Goal: Task Accomplishment & Management: Manage account settings

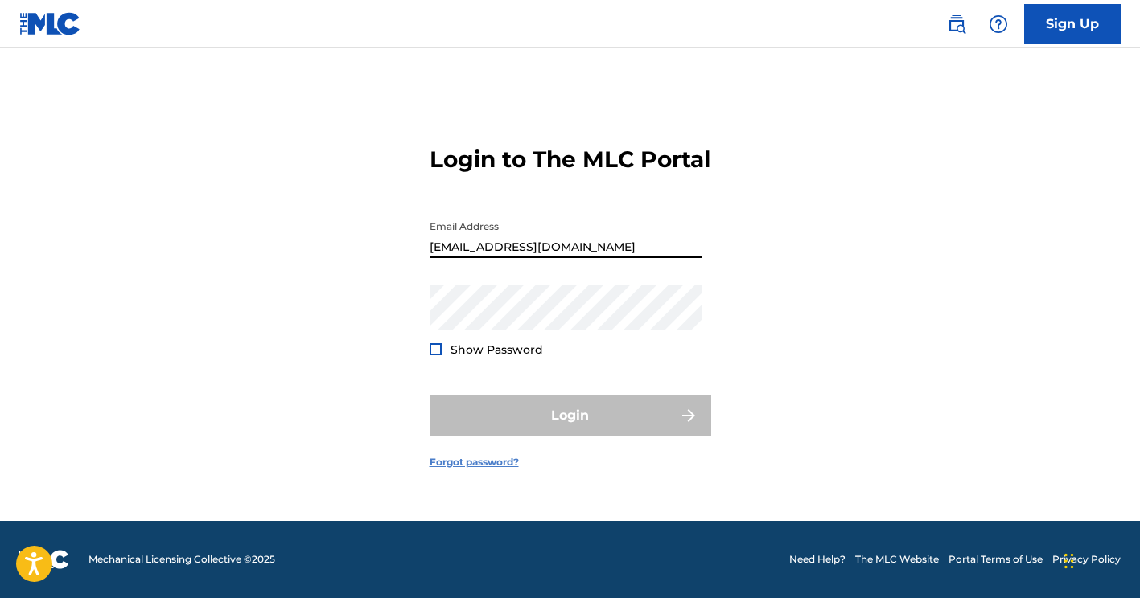
click at [461, 470] on link "Forgot password?" at bounding box center [474, 462] width 89 height 14
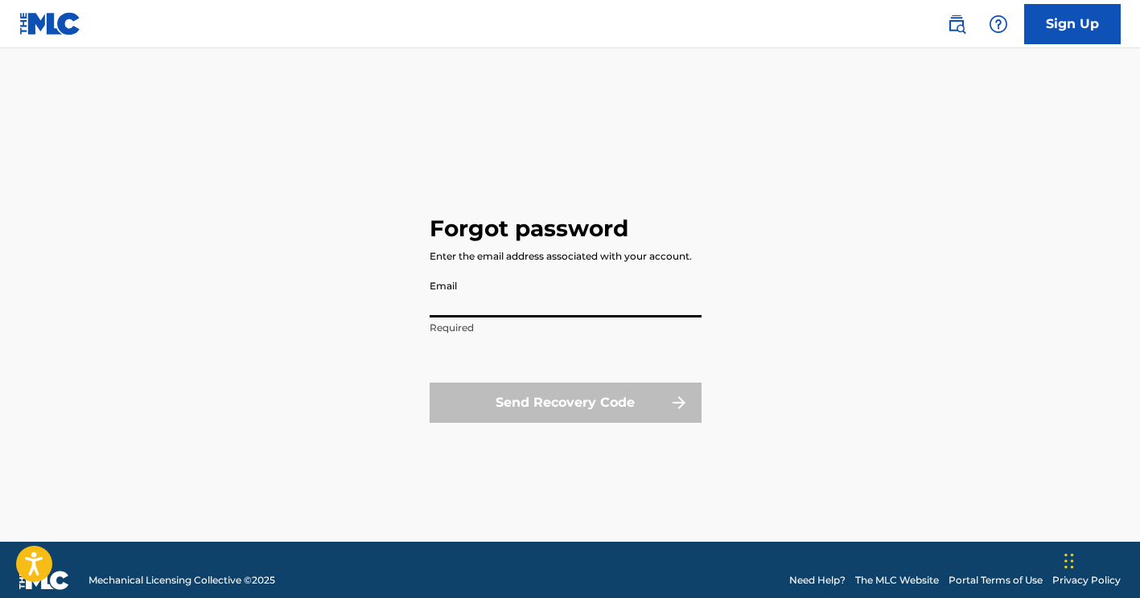
type input "[EMAIL_ADDRESS][DOMAIN_NAME]"
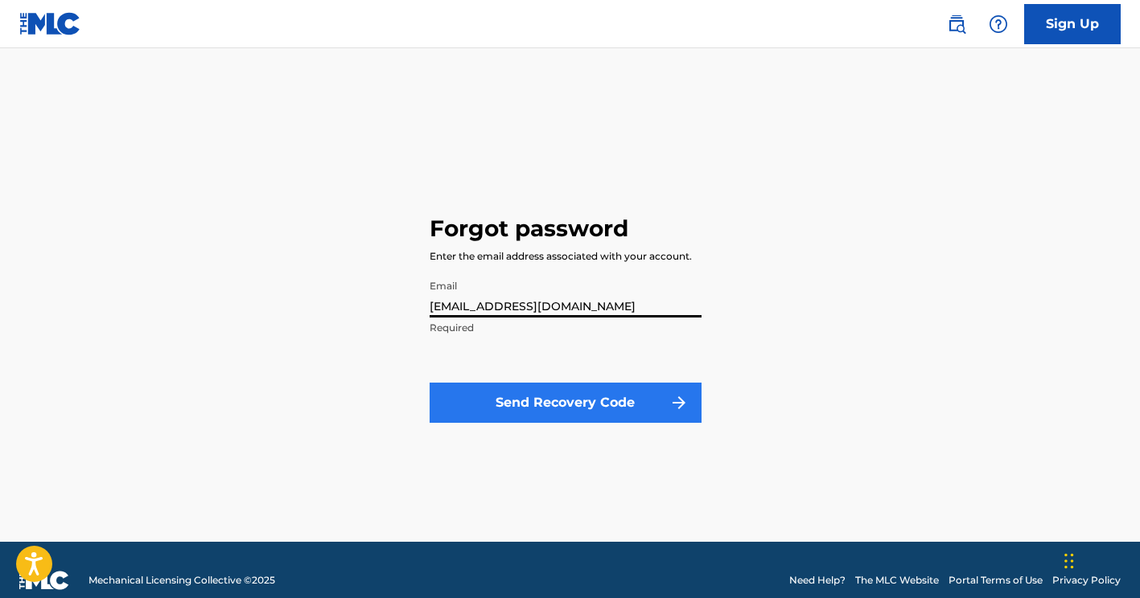
click at [524, 402] on button "Send Recovery Code" at bounding box center [566, 403] width 272 height 40
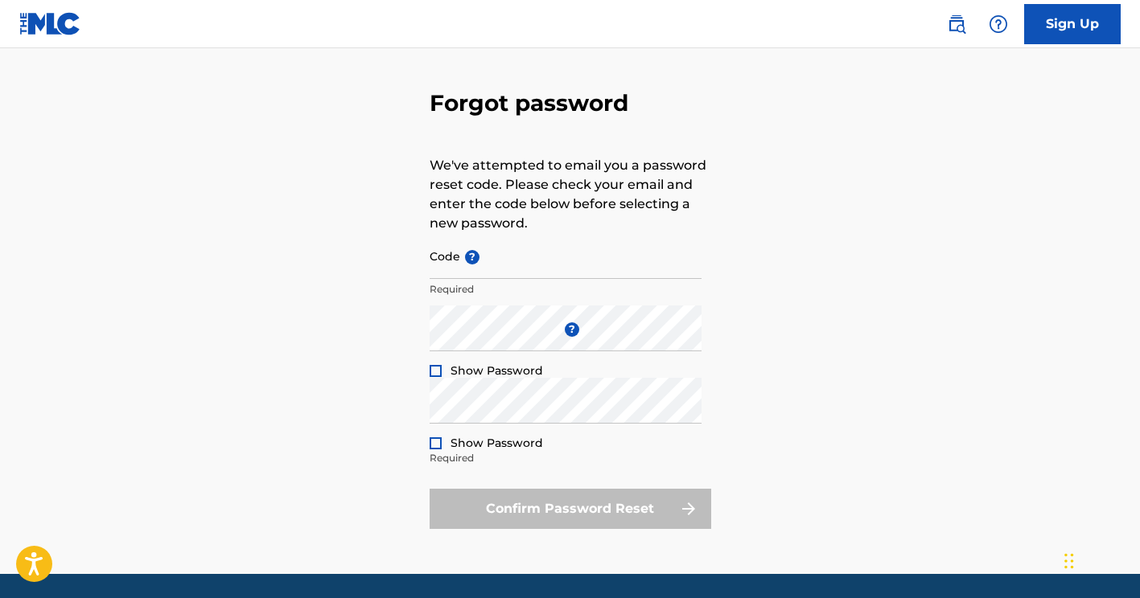
scroll to position [65, 0]
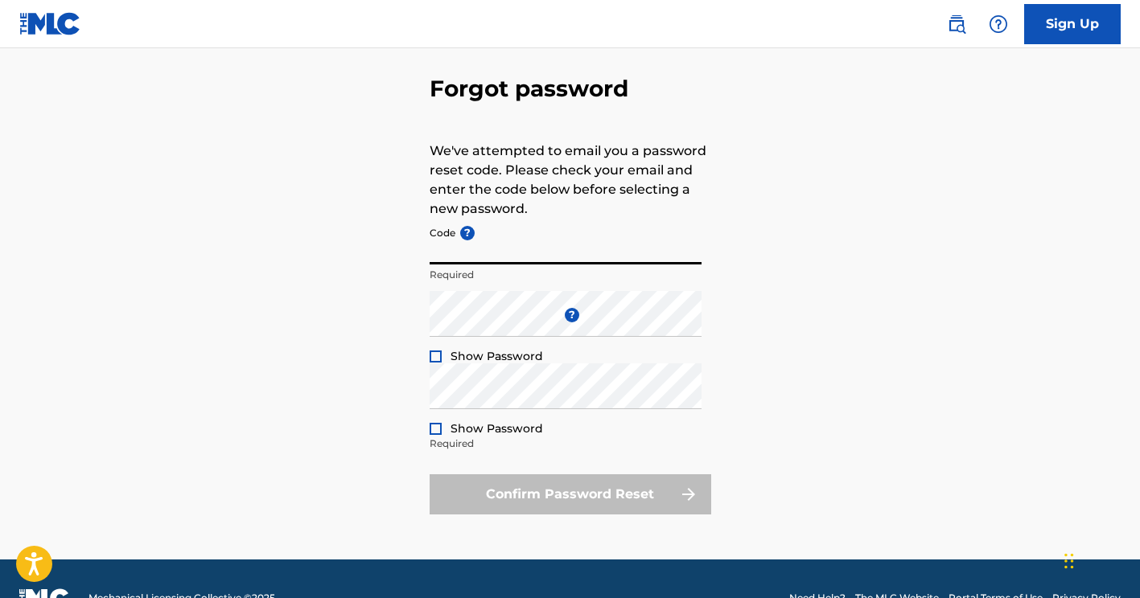
click at [506, 242] on input "Code ?" at bounding box center [566, 242] width 272 height 46
paste input "FP_3721d92c5a5f4930dcfb601fb236"
type input "FP_3721d92c5a5f4930dcfb601fb236"
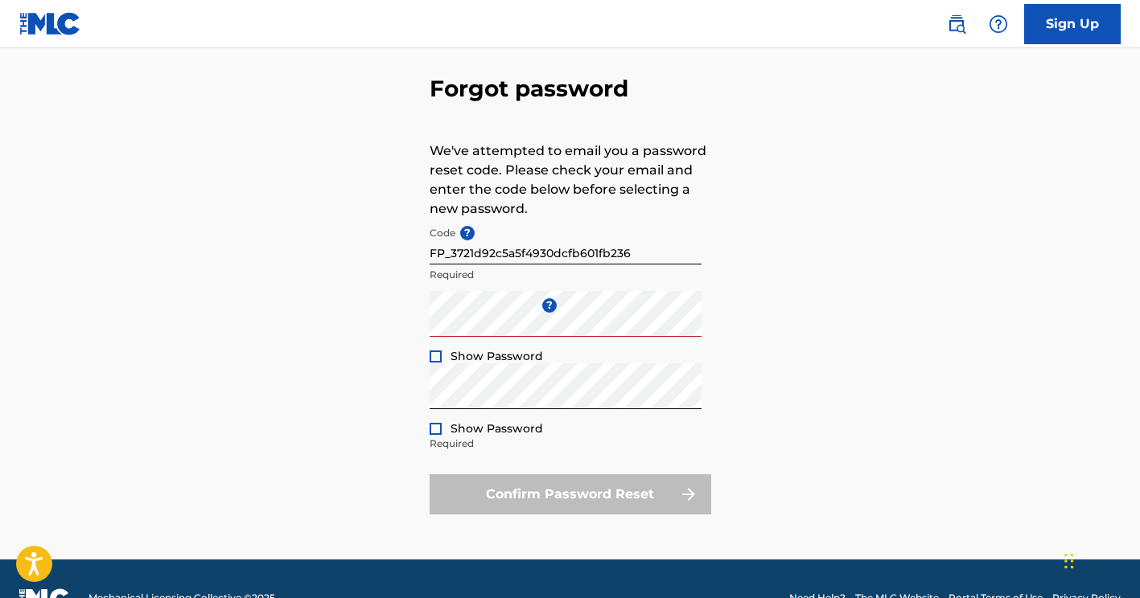
click at [590, 350] on div "Enter a new password ? Show Password Minimum 10 characters and at least one upp…" at bounding box center [566, 327] width 272 height 72
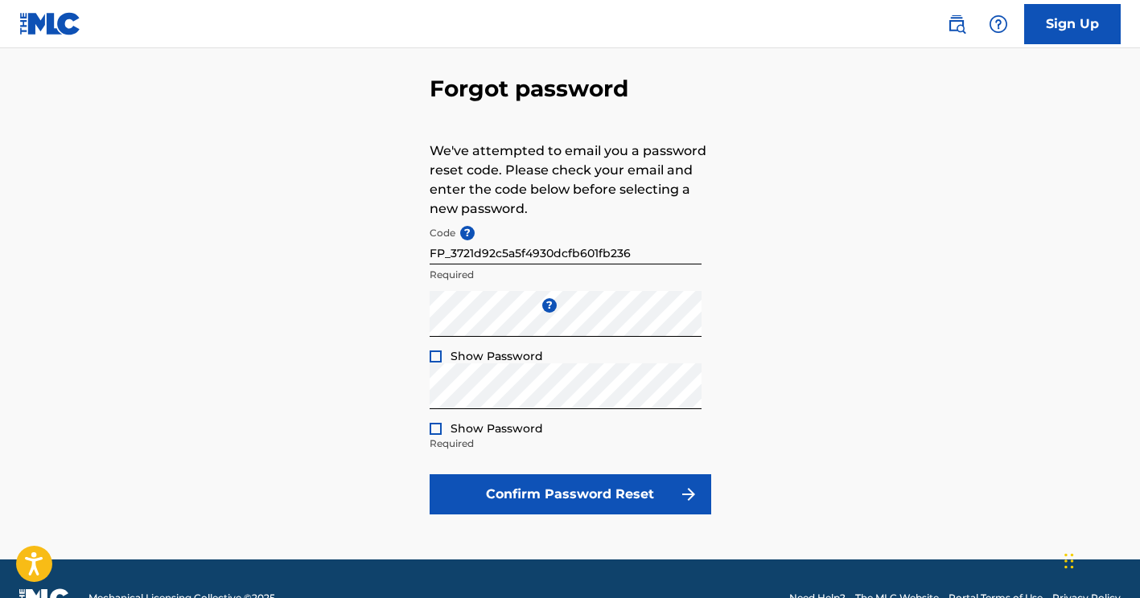
click at [746, 380] on div "Forgot password We've attempted to email you a password reset code. Please chec…" at bounding box center [570, 291] width 1126 height 537
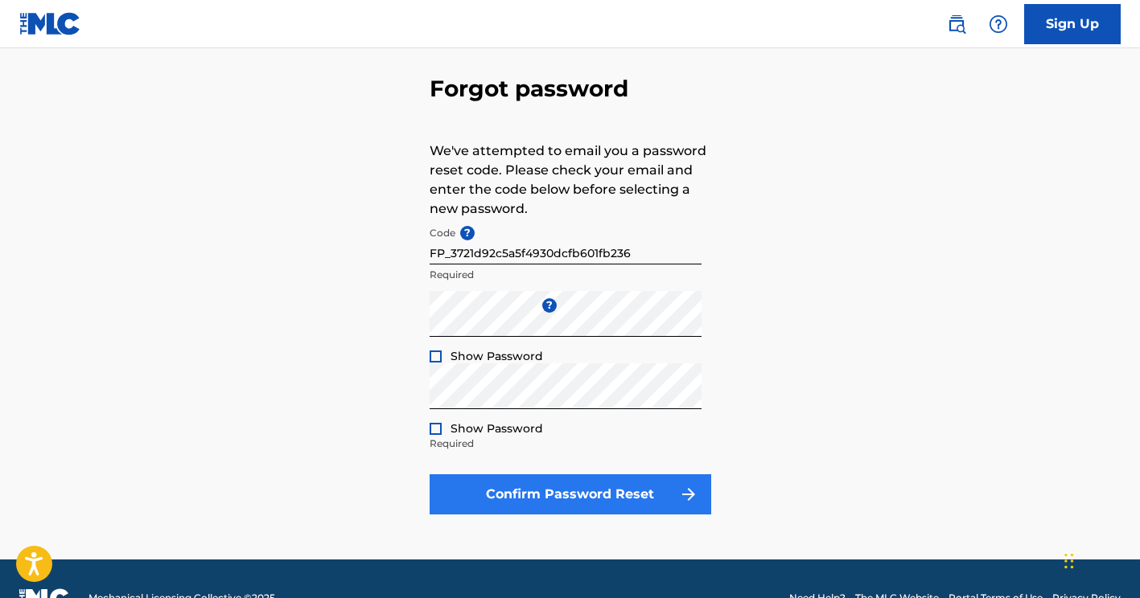
click at [557, 489] on button "Confirm Password Reset" at bounding box center [571, 495] width 282 height 40
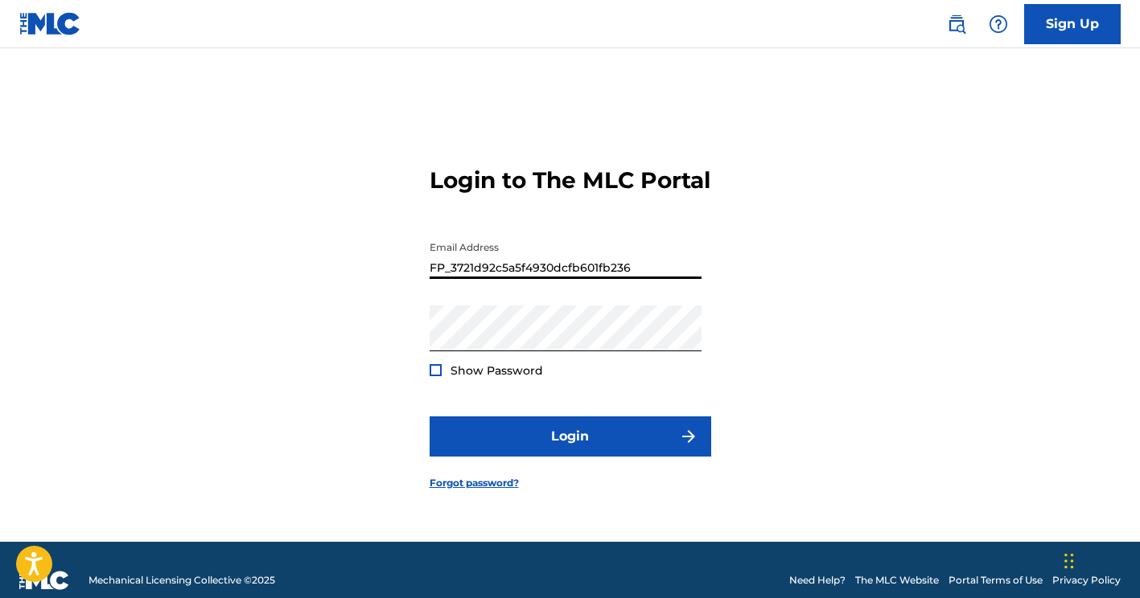
click at [566, 279] on input "FP_3721d92c5a5f4930dcfb601fb236" at bounding box center [566, 256] width 272 height 46
type input "[EMAIL_ADDRESS][DOMAIN_NAME]"
click at [397, 411] on div "Login to The MLC Portal Email Address [EMAIL_ADDRESS][DOMAIN_NAME] Password Sho…" at bounding box center [570, 315] width 1126 height 454
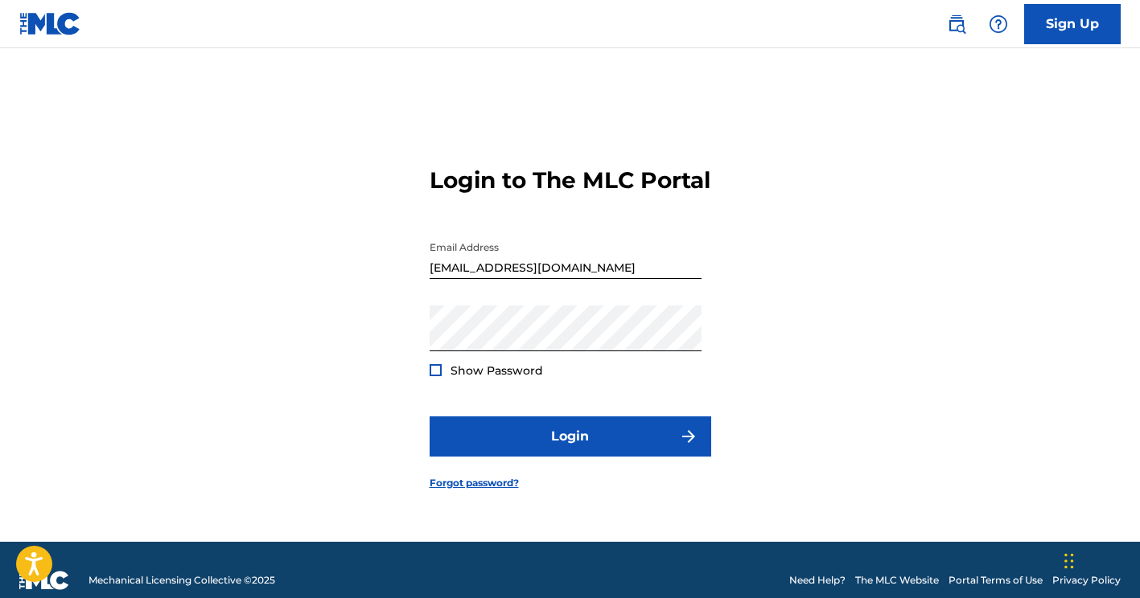
click at [442, 379] on div "Show Password" at bounding box center [486, 371] width 113 height 16
click at [437, 376] on div at bounding box center [436, 370] width 12 height 12
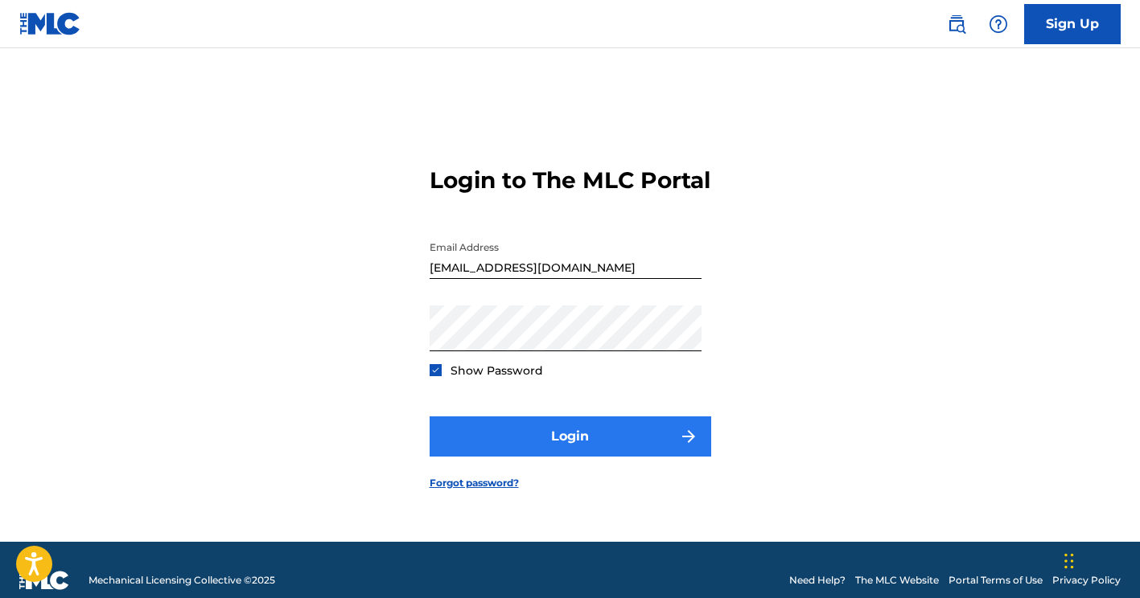
click at [578, 455] on button "Login" at bounding box center [571, 437] width 282 height 40
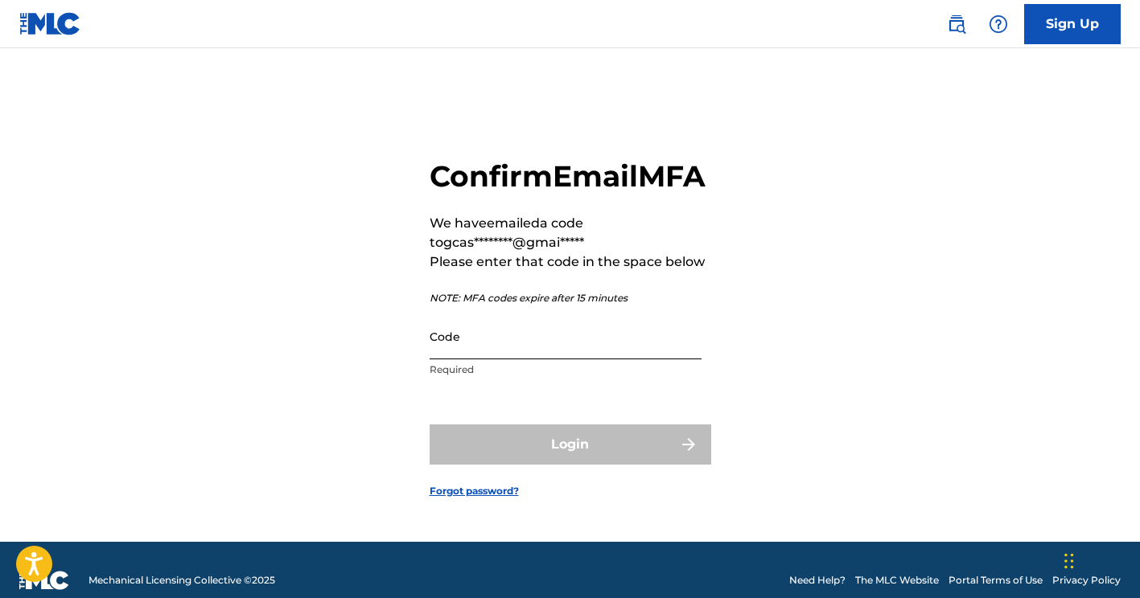
click at [541, 360] on input "Code" at bounding box center [566, 337] width 272 height 46
paste input "249083"
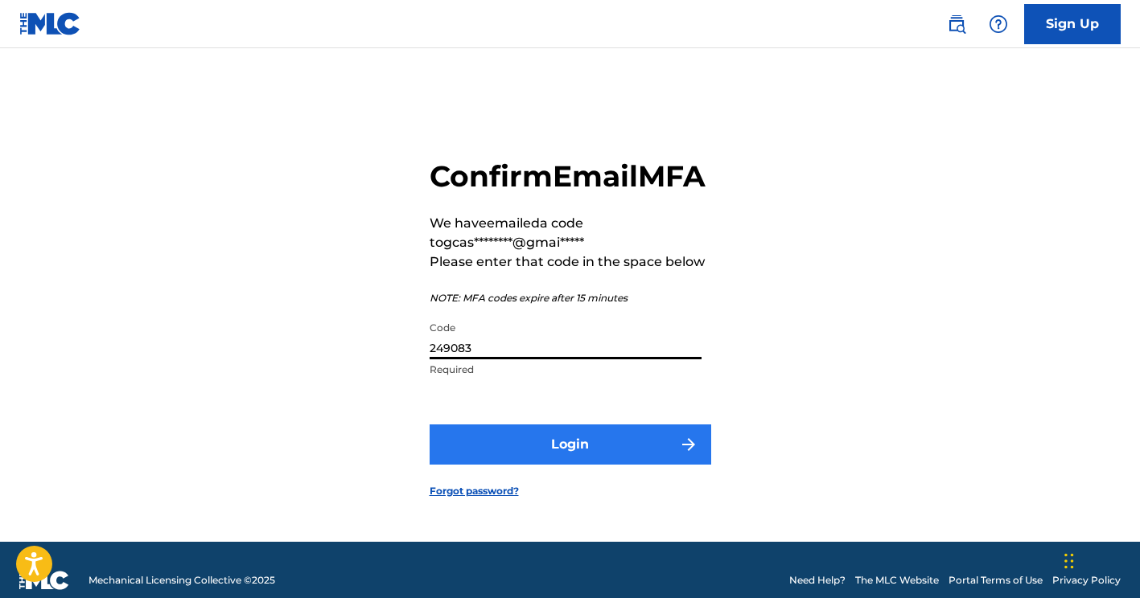
type input "249083"
click at [558, 465] on button "Login" at bounding box center [571, 445] width 282 height 40
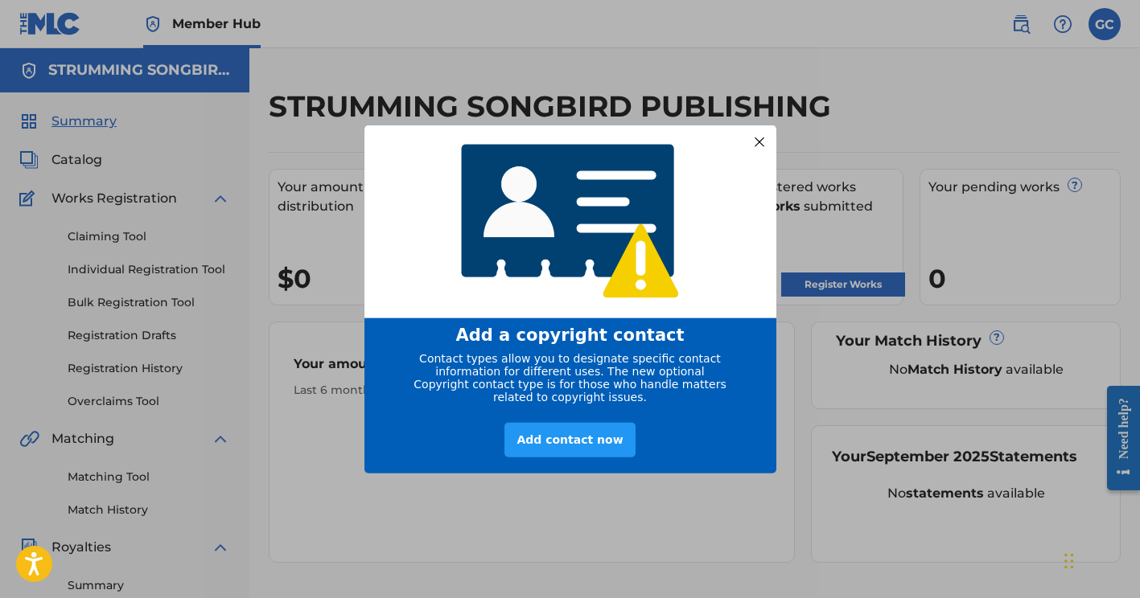
click at [758, 139] on div at bounding box center [758, 141] width 21 height 21
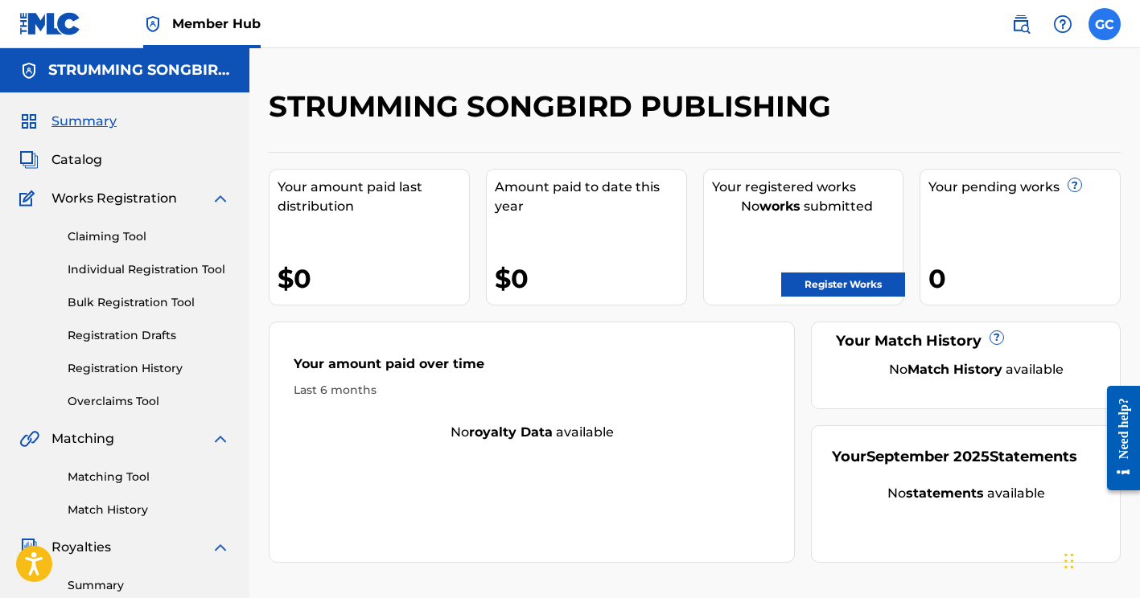
click at [1108, 20] on label at bounding box center [1104, 24] width 32 height 32
click at [1104, 24] on input "GC [PERSON_NAME] [EMAIL_ADDRESS][DOMAIN_NAME] Notification Preferences Profile …" at bounding box center [1104, 24] width 0 height 0
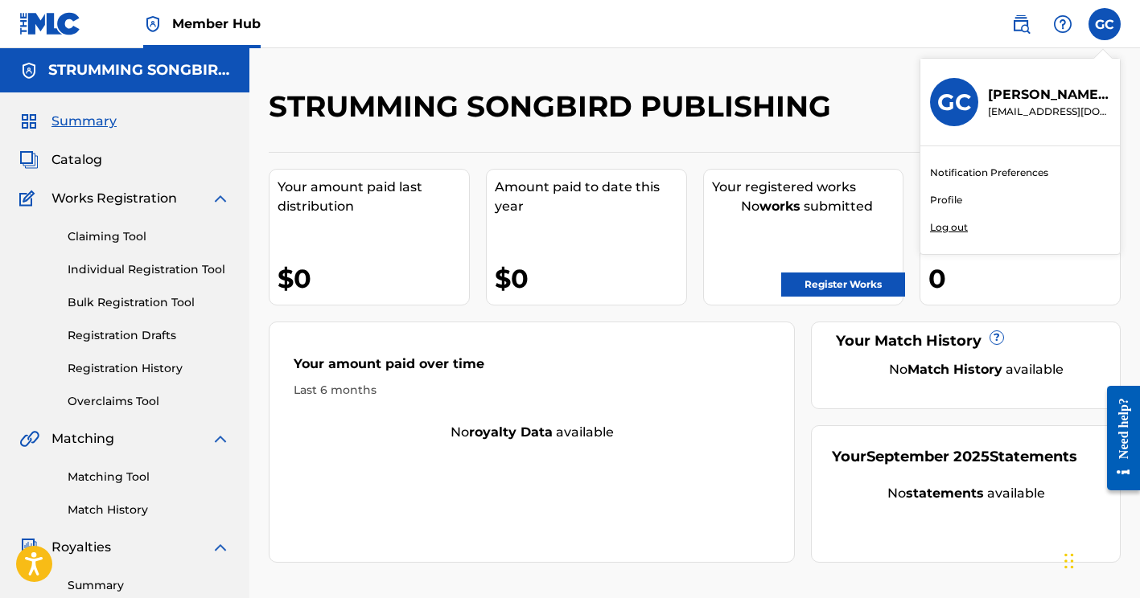
click at [949, 197] on link "Profile" at bounding box center [946, 200] width 32 height 14
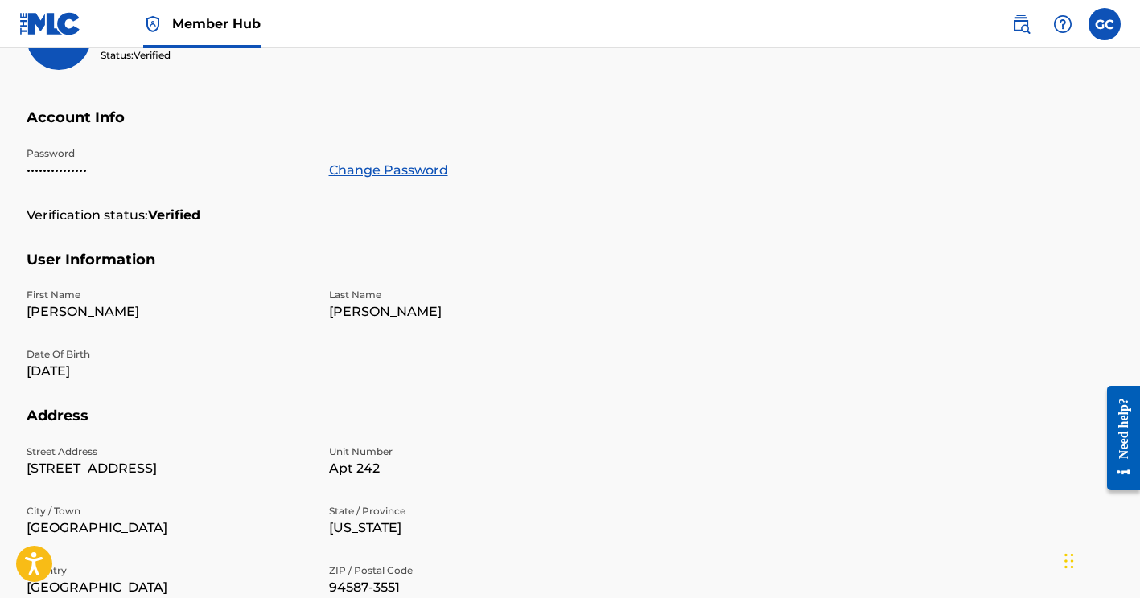
scroll to position [178, 0]
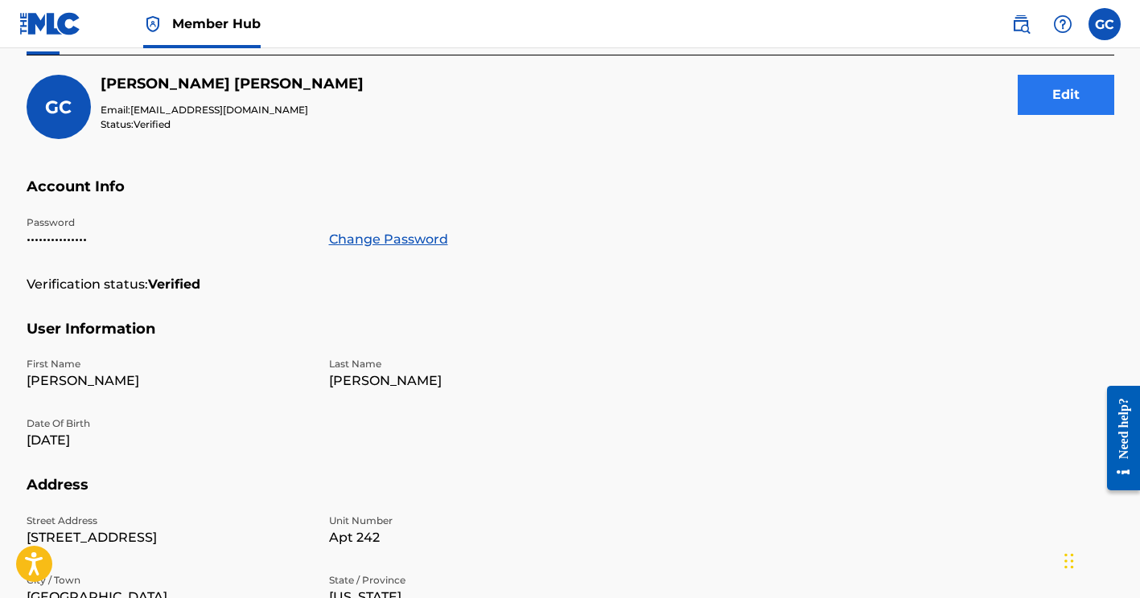
click at [1065, 94] on button "Edit" at bounding box center [1066, 95] width 97 height 40
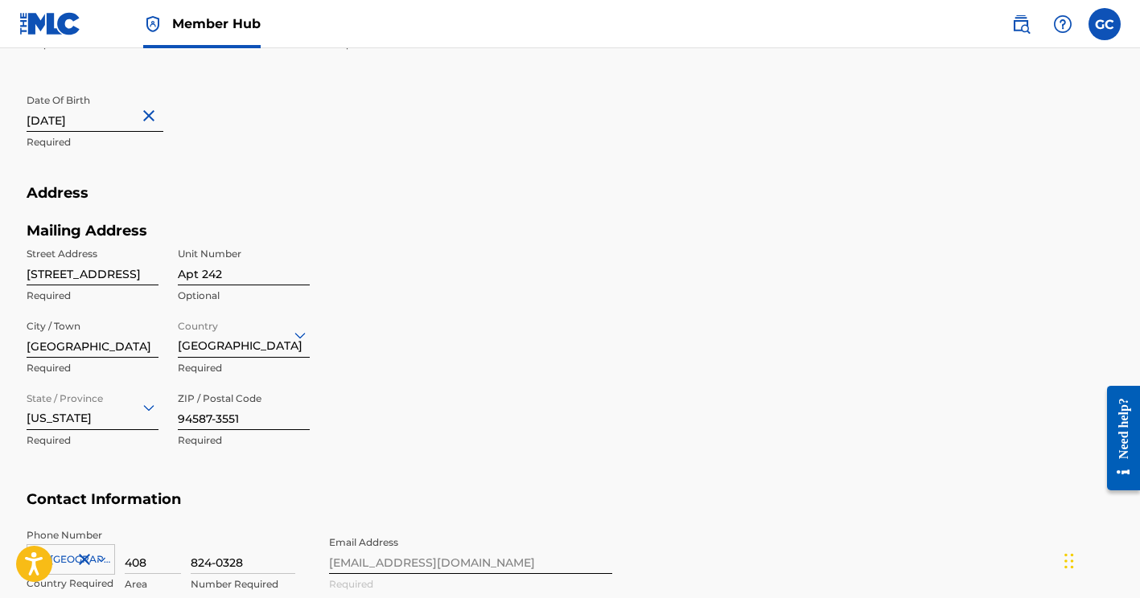
scroll to position [551, 0]
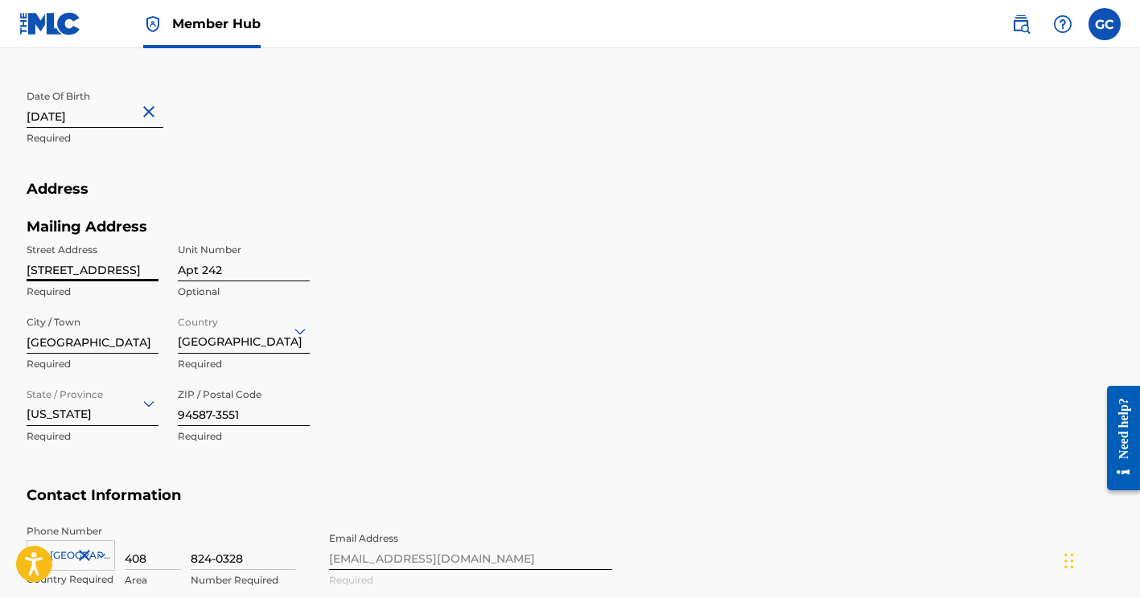
click at [123, 268] on input "[STREET_ADDRESS]" at bounding box center [93, 259] width 132 height 46
type input "[GEOGRAPHIC_DATA]"
click at [232, 267] on input "Apt 242" at bounding box center [244, 259] width 132 height 46
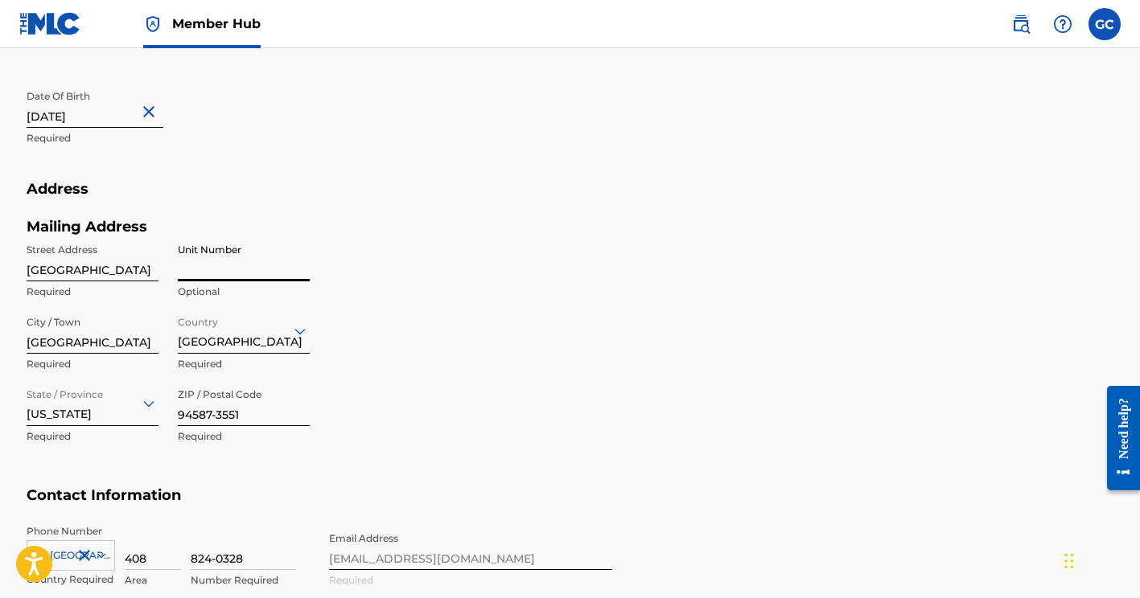
click at [391, 356] on div "Mailing Address Street Address [STREET_ADDRESS] Required Unit Number Optional C…" at bounding box center [320, 352] width 586 height 269
click at [42, 270] on input "[GEOGRAPHIC_DATA]" at bounding box center [93, 259] width 132 height 46
type input "[STREET_ADDRESS]"
click at [355, 342] on div "Mailing Address Street Address [STREET_ADDRESS] Required Unit Number Optional C…" at bounding box center [320, 352] width 586 height 269
type input "94587"
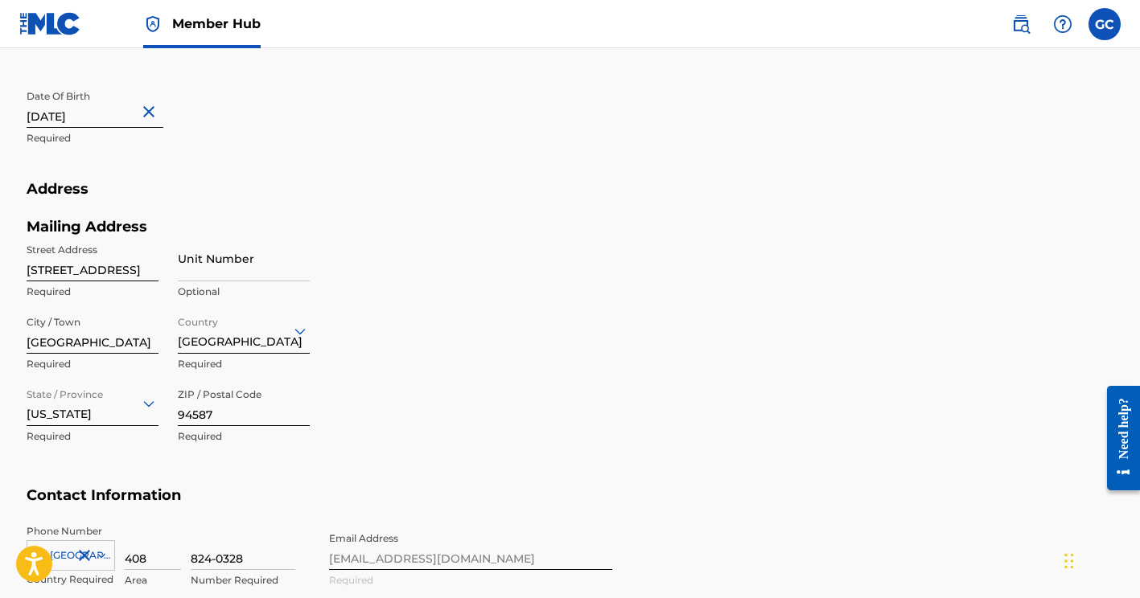
click at [393, 481] on div "Mailing Address Street Address [STREET_ADDRESS] Required Unit Number Optional C…" at bounding box center [320, 352] width 586 height 269
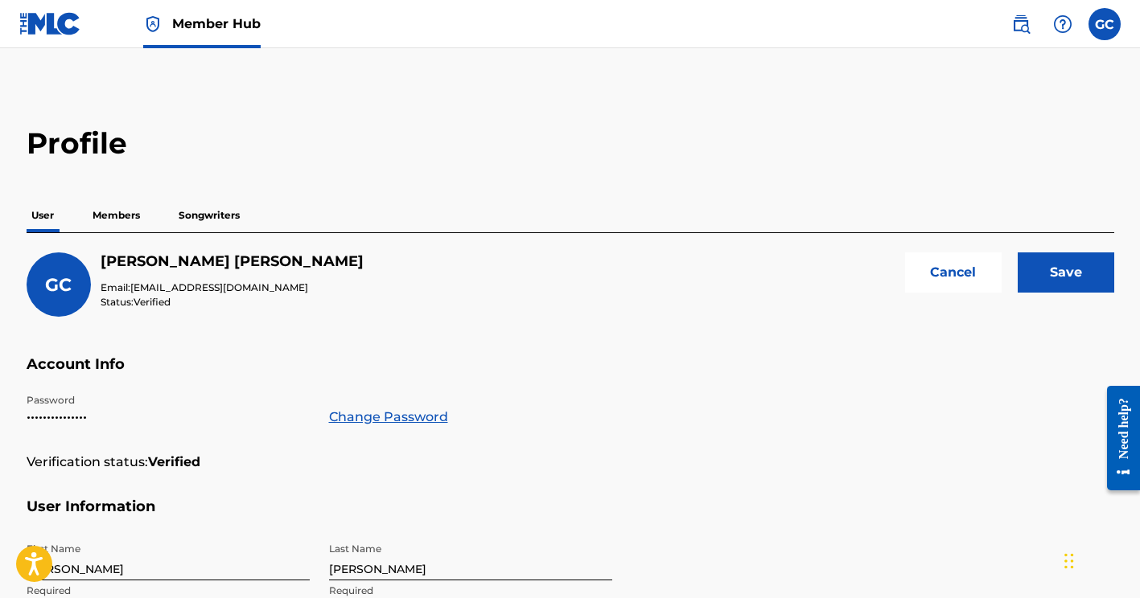
scroll to position [0, 0]
click at [1071, 269] on input "Save" at bounding box center [1066, 273] width 97 height 40
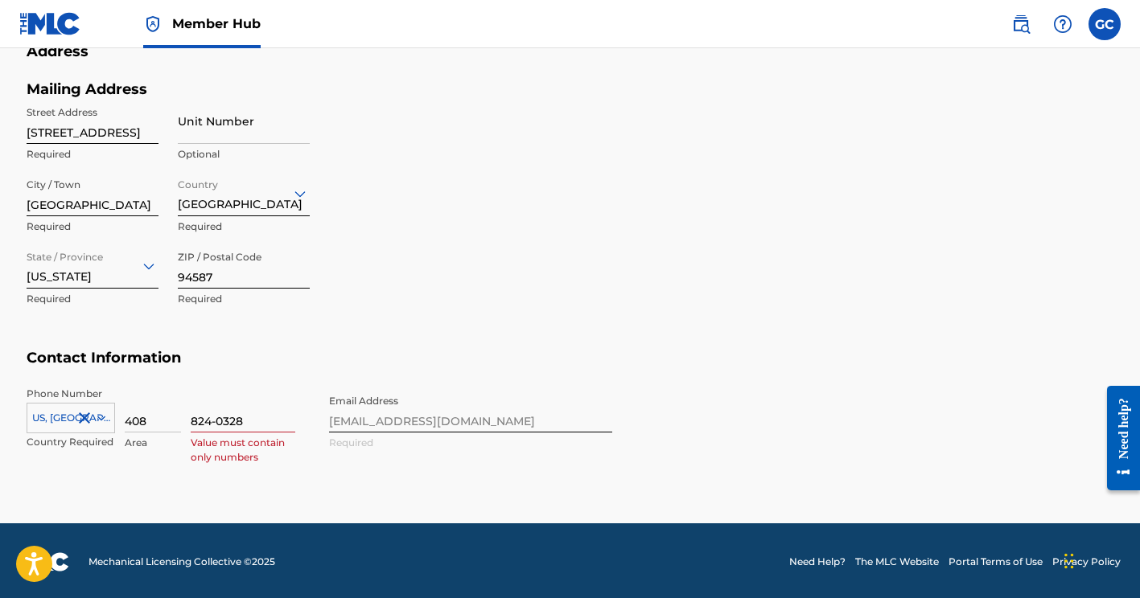
click at [215, 423] on input "824-0328" at bounding box center [243, 410] width 105 height 46
type input "8240328"
click at [719, 392] on section "Contact Information Phone Number [GEOGRAPHIC_DATA] +1 Country Required 408 Area…" at bounding box center [571, 417] width 1088 height 136
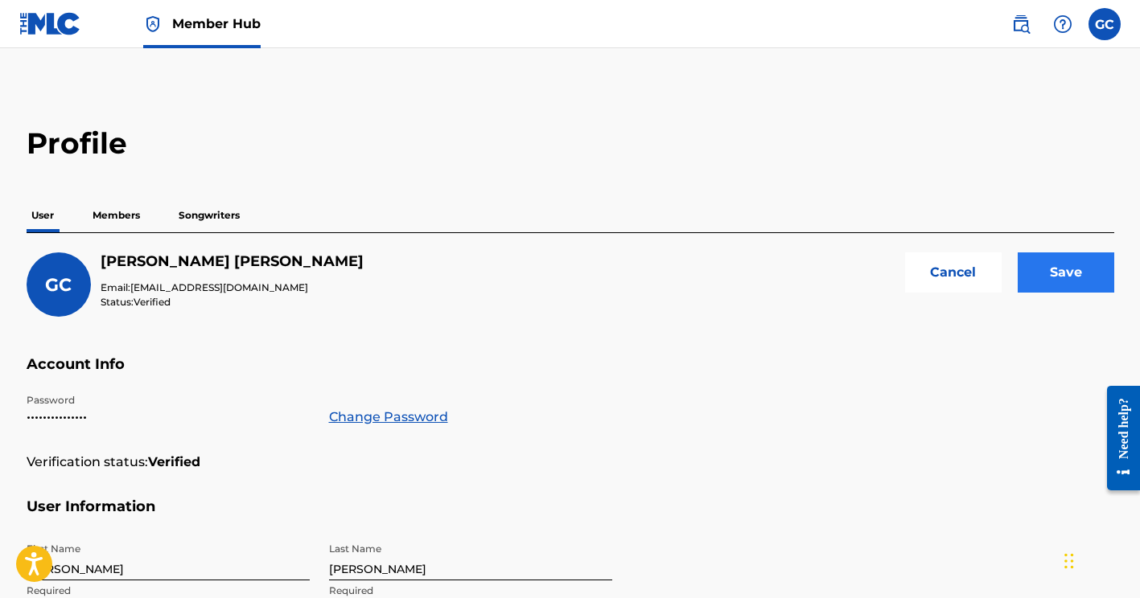
scroll to position [0, 0]
click at [1069, 266] on input "Save" at bounding box center [1066, 273] width 97 height 40
